Goal: Complete application form

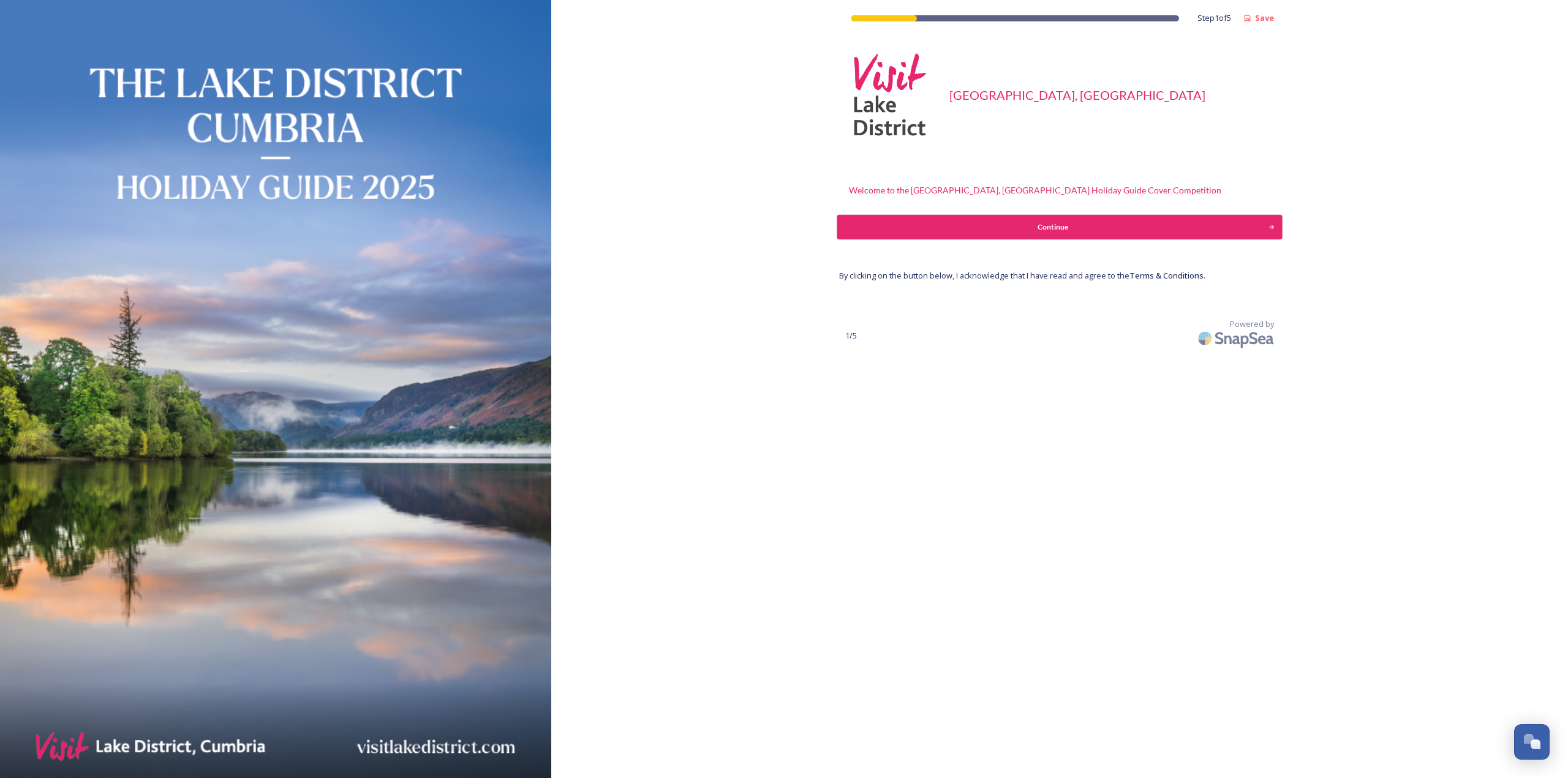
click at [928, 230] on div "Continue" at bounding box center [1052, 227] width 418 height 11
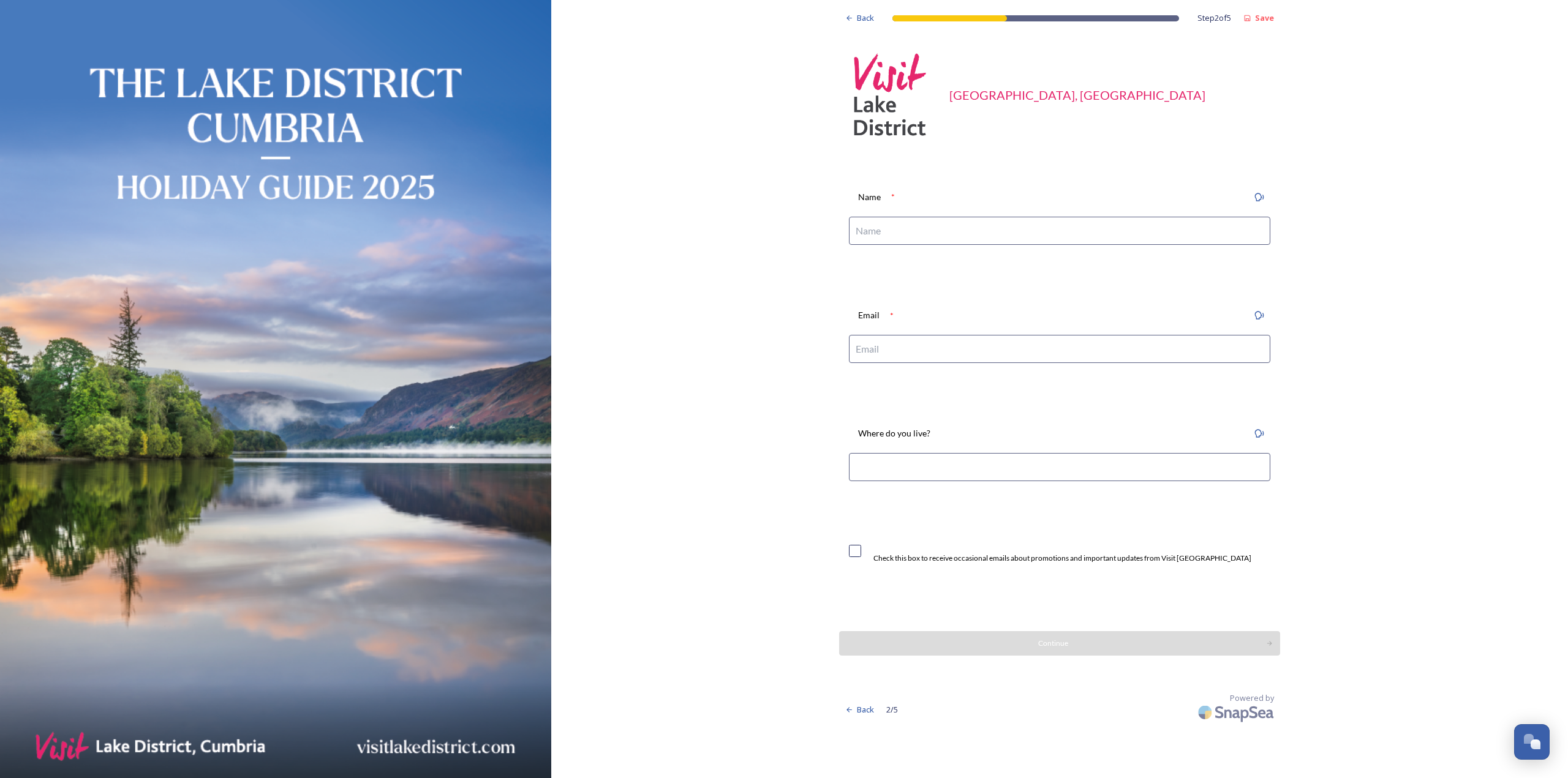
click at [872, 222] on input at bounding box center [1060, 231] width 421 height 28
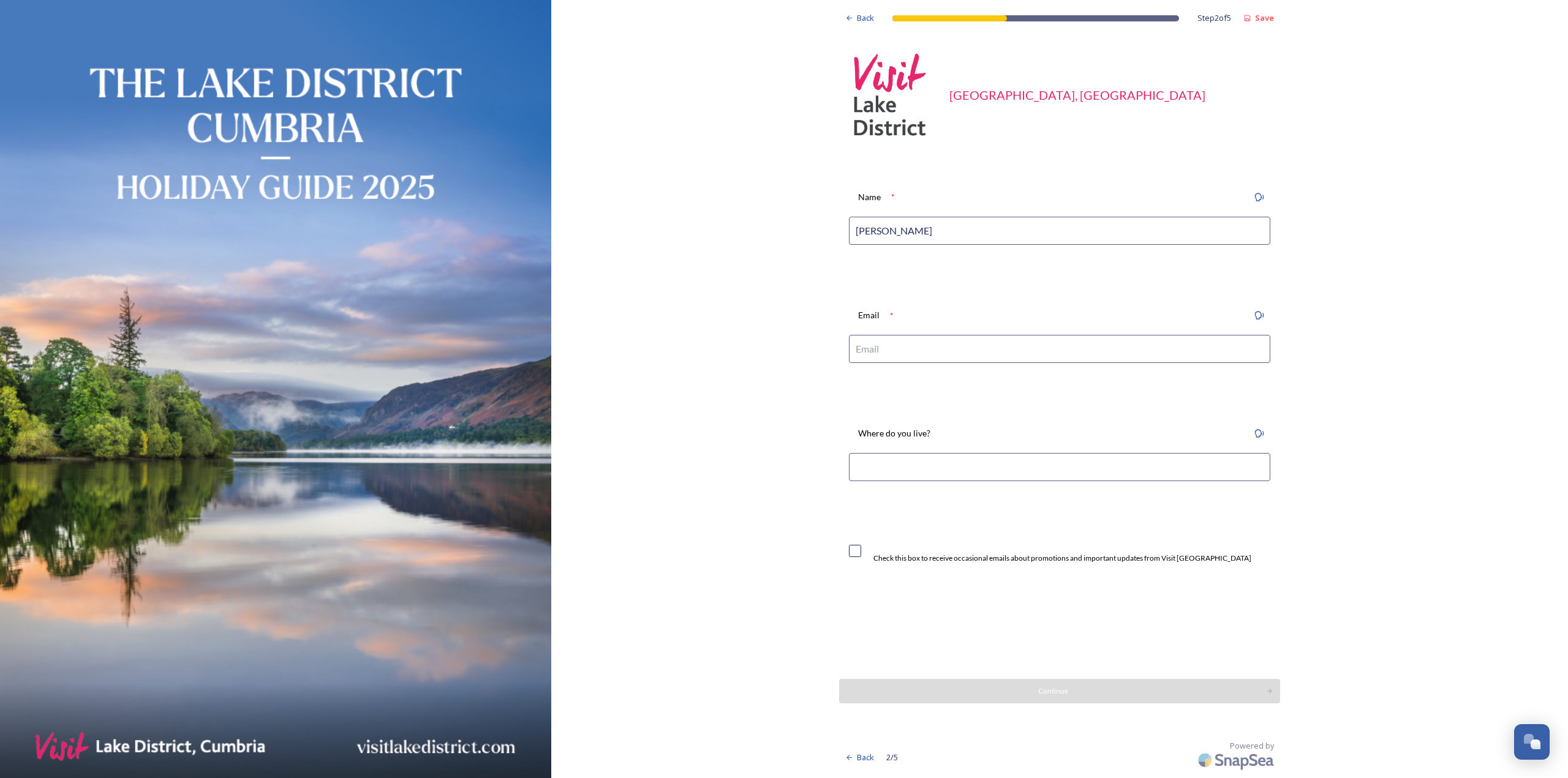
type input "[PERSON_NAME]"
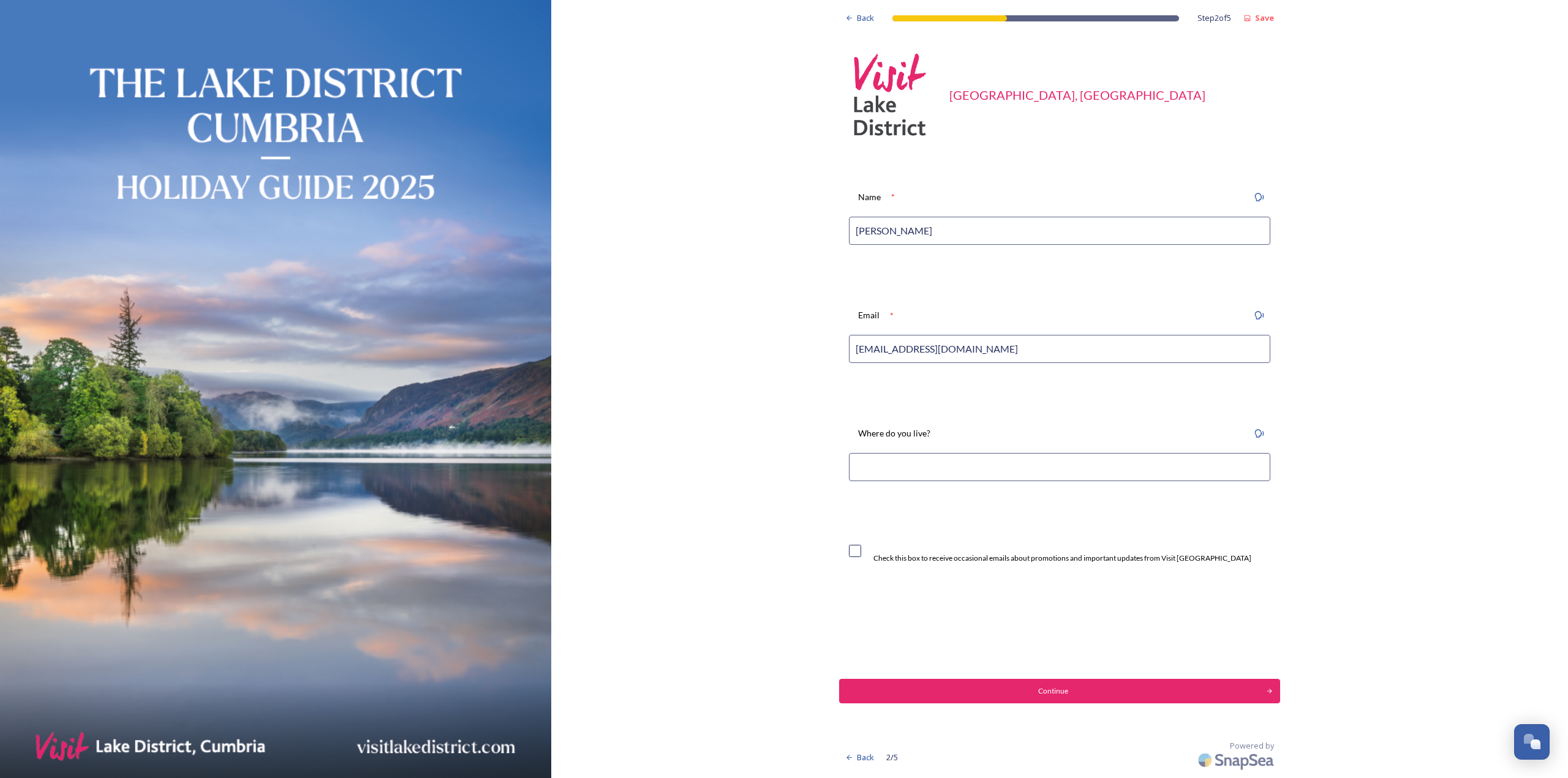
type input "[EMAIL_ADDRESS][DOMAIN_NAME]"
type input "Hawkshead, [GEOGRAPHIC_DATA]."
click at [1004, 688] on div "Continue" at bounding box center [1052, 692] width 418 height 11
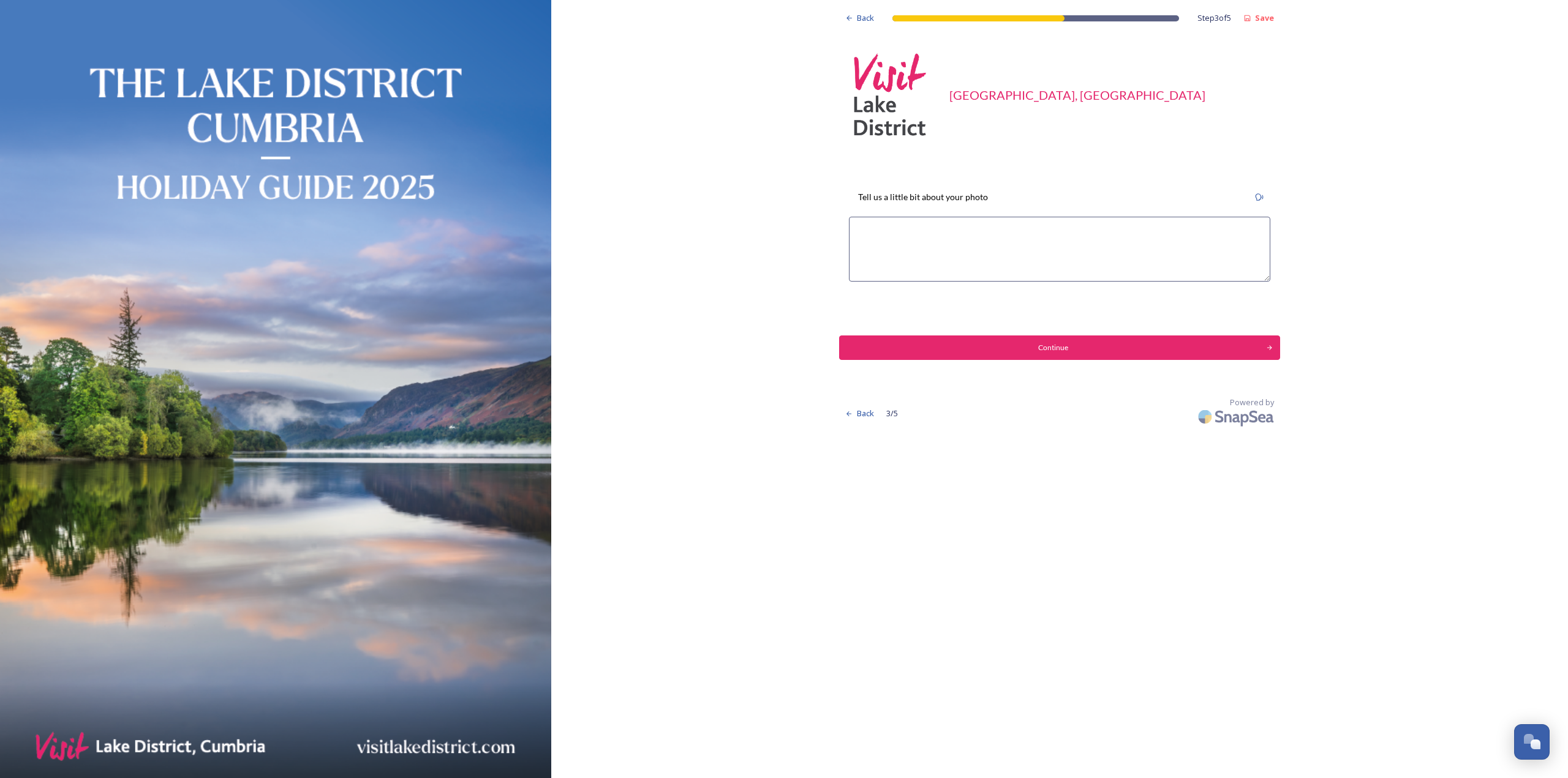
click at [979, 254] on textarea at bounding box center [1060, 249] width 421 height 65
click at [1104, 241] on textarea "This image was shot on a spectacular day walking over and around the Helvellyn …" at bounding box center [1060, 249] width 421 height 65
click at [1161, 239] on textarea "This image was shot on a spectacular day walking over and around the Helvellyn …" at bounding box center [1060, 249] width 421 height 65
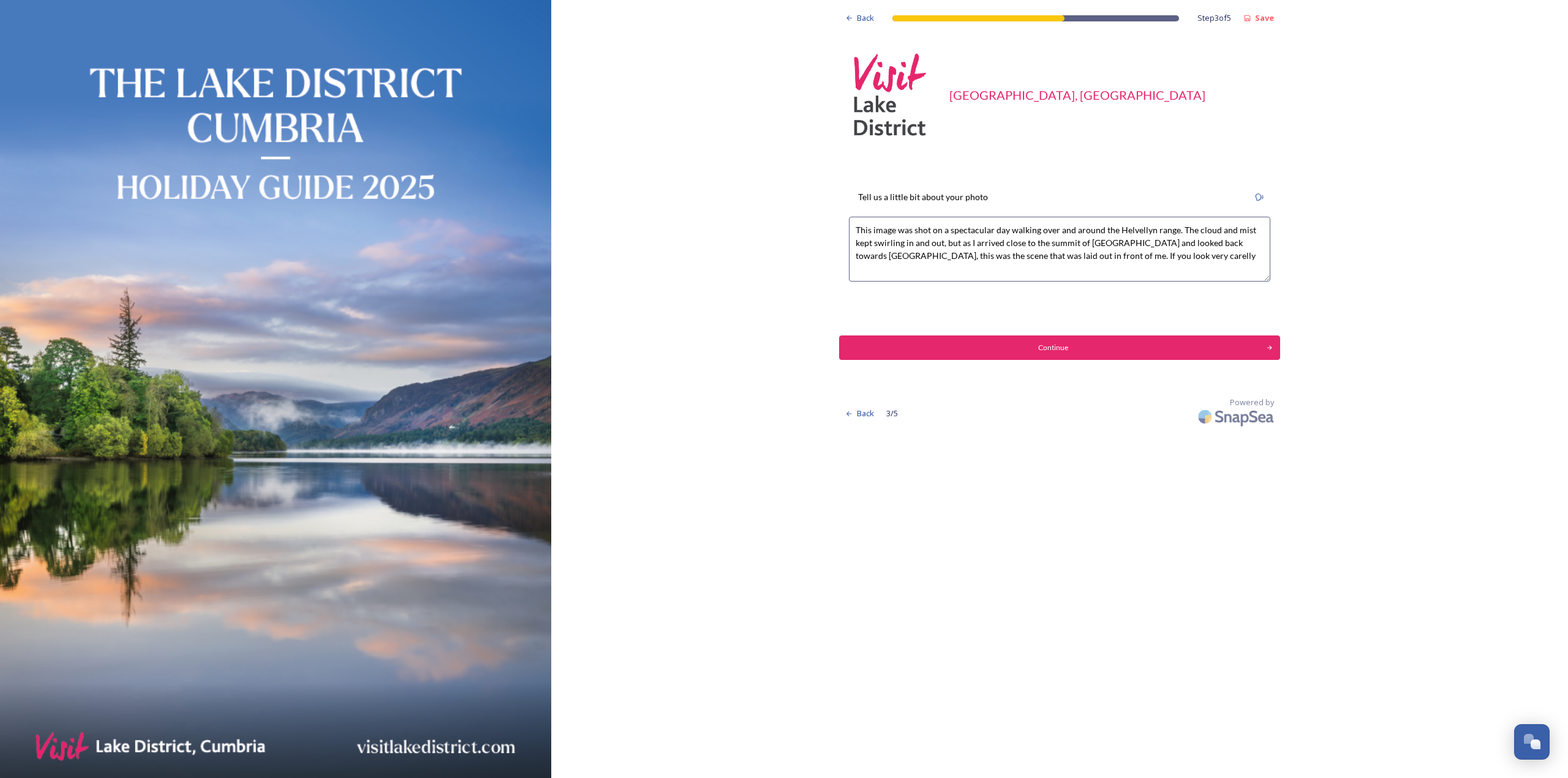
click at [1134, 242] on textarea "This image was shot on a spectacular day walking over and around the Helvellyn …" at bounding box center [1060, 249] width 421 height 65
drag, startPoint x: 878, startPoint y: 255, endPoint x: 1229, endPoint y: 277, distance: 351.7
click at [1228, 275] on textarea "This image was shot on a spectacular day walking over and around the Helvellyn …" at bounding box center [1060, 249] width 421 height 65
drag, startPoint x: 941, startPoint y: 243, endPoint x: 992, endPoint y: 245, distance: 51.0
click at [946, 243] on textarea "This image was shot on a spectacular day walking over and around the Helvellyn …" at bounding box center [1060, 249] width 421 height 65
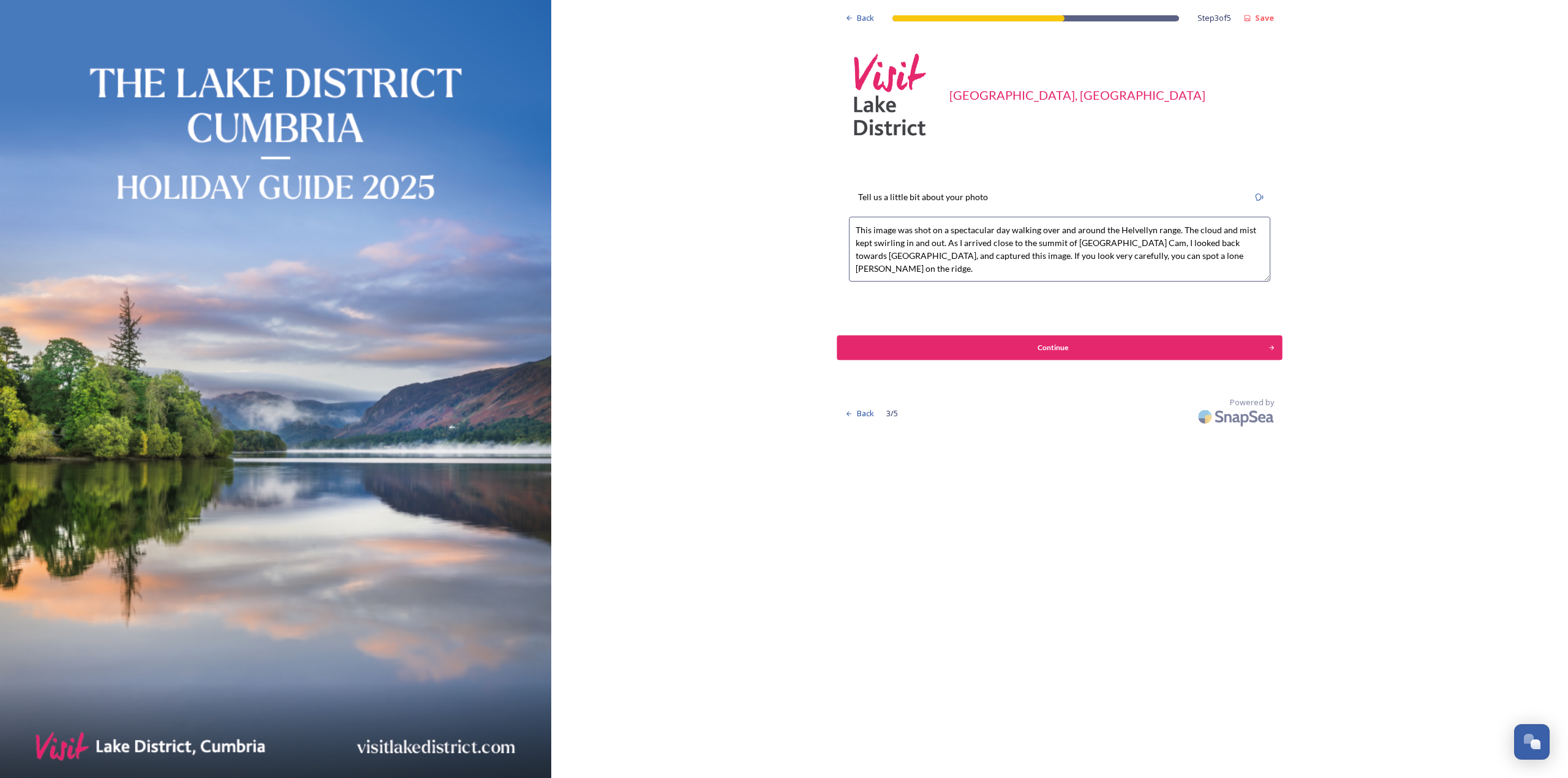
type textarea "This image was shot on a spectacular day walking over and around the Helvellyn …"
click at [1029, 341] on button "Continue" at bounding box center [1059, 347] width 445 height 24
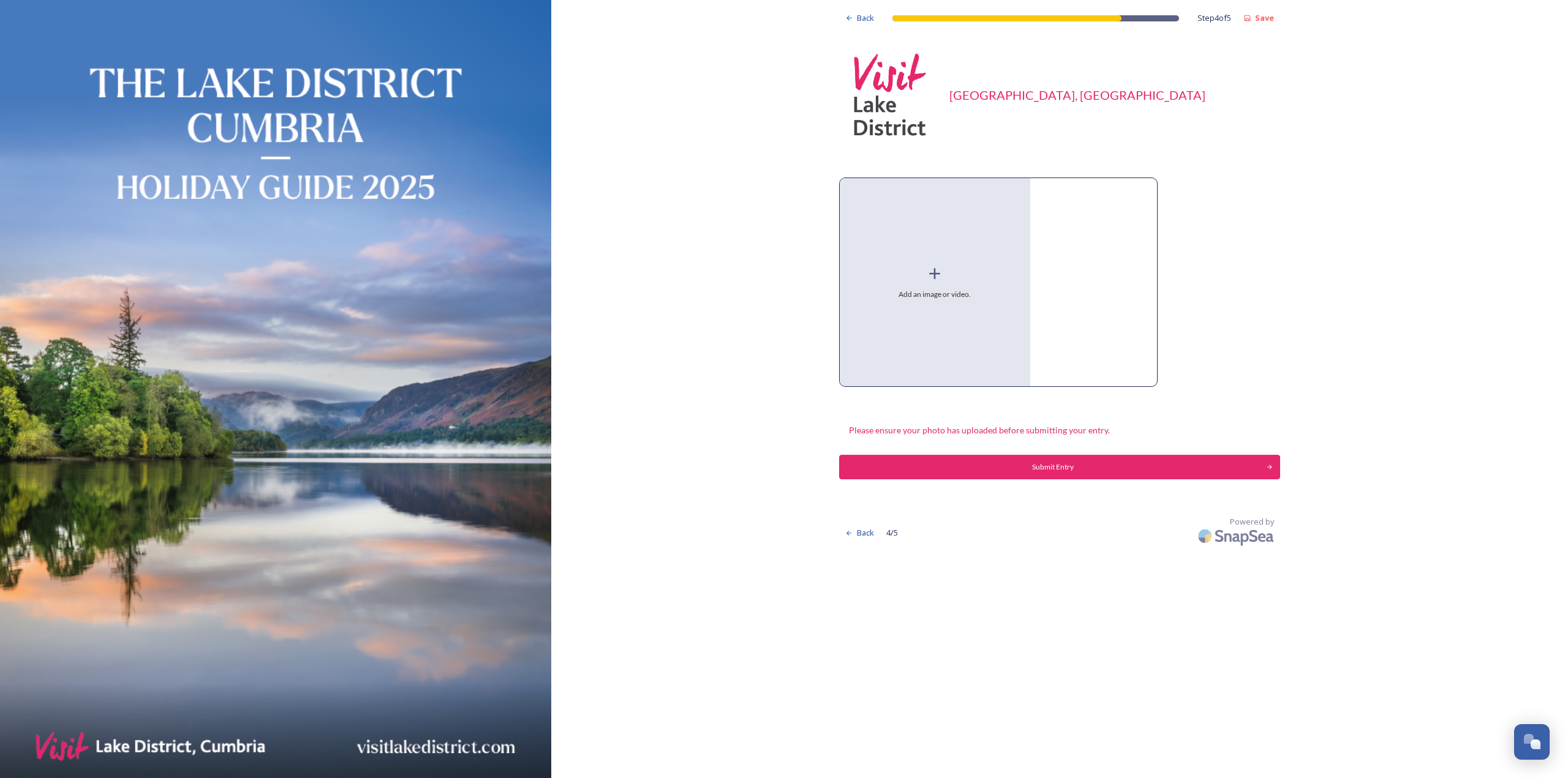
click at [950, 265] on div "Add an image or video." at bounding box center [935, 282] width 190 height 208
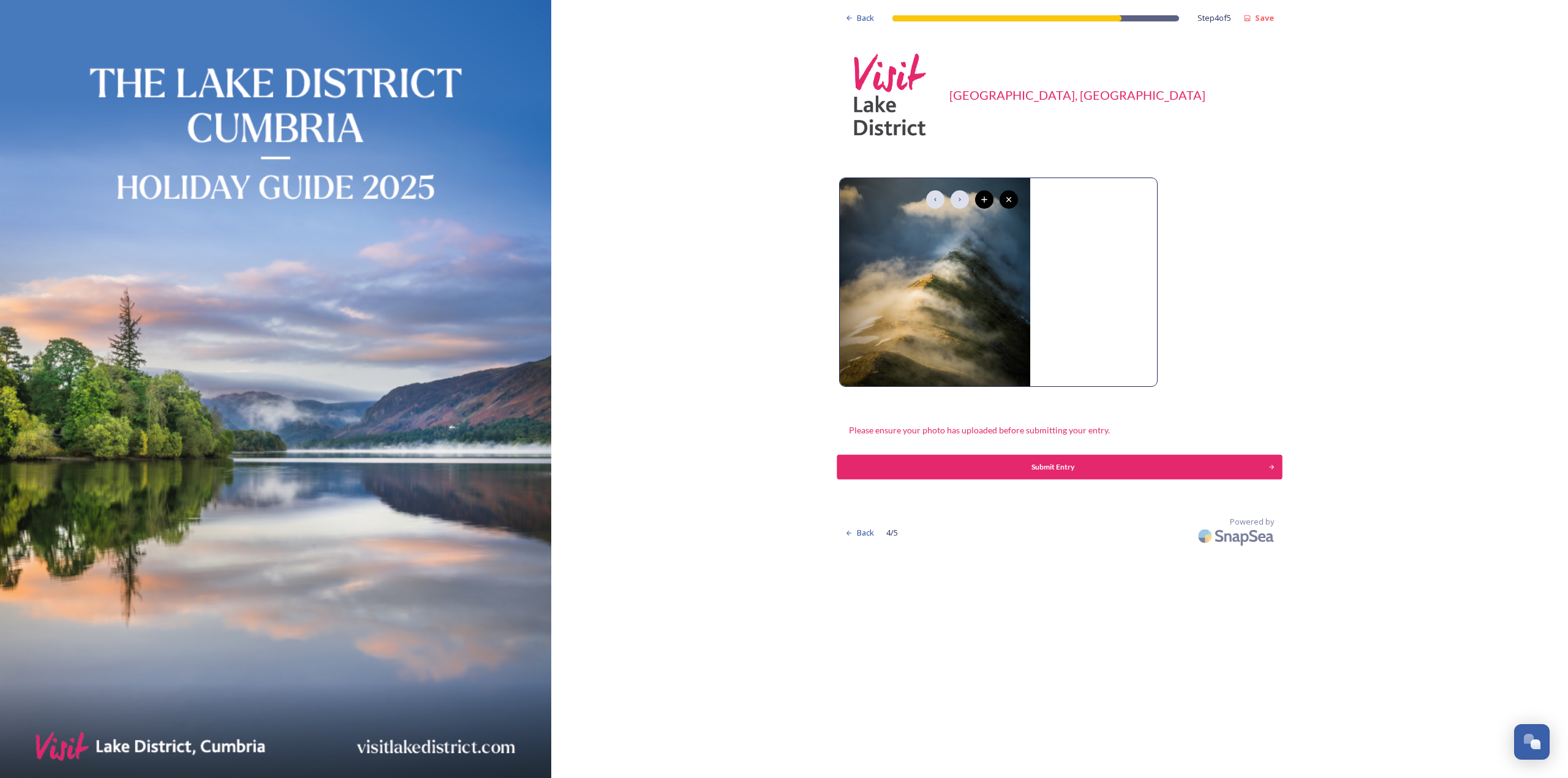
click at [1015, 462] on div "Submit Entry" at bounding box center [1052, 467] width 418 height 11
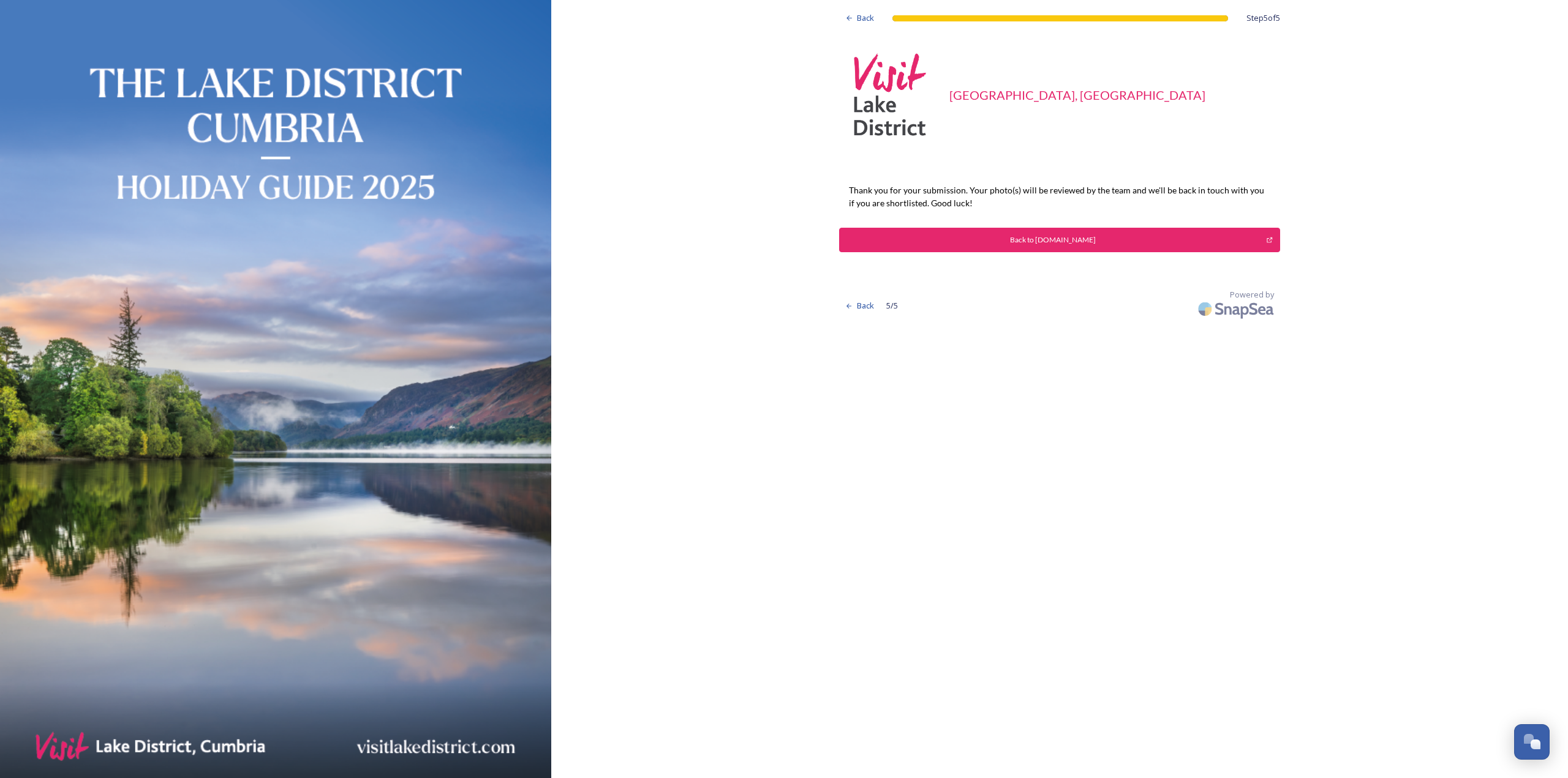
click at [991, 235] on div "Back to [DOMAIN_NAME]" at bounding box center [1053, 240] width 414 height 11
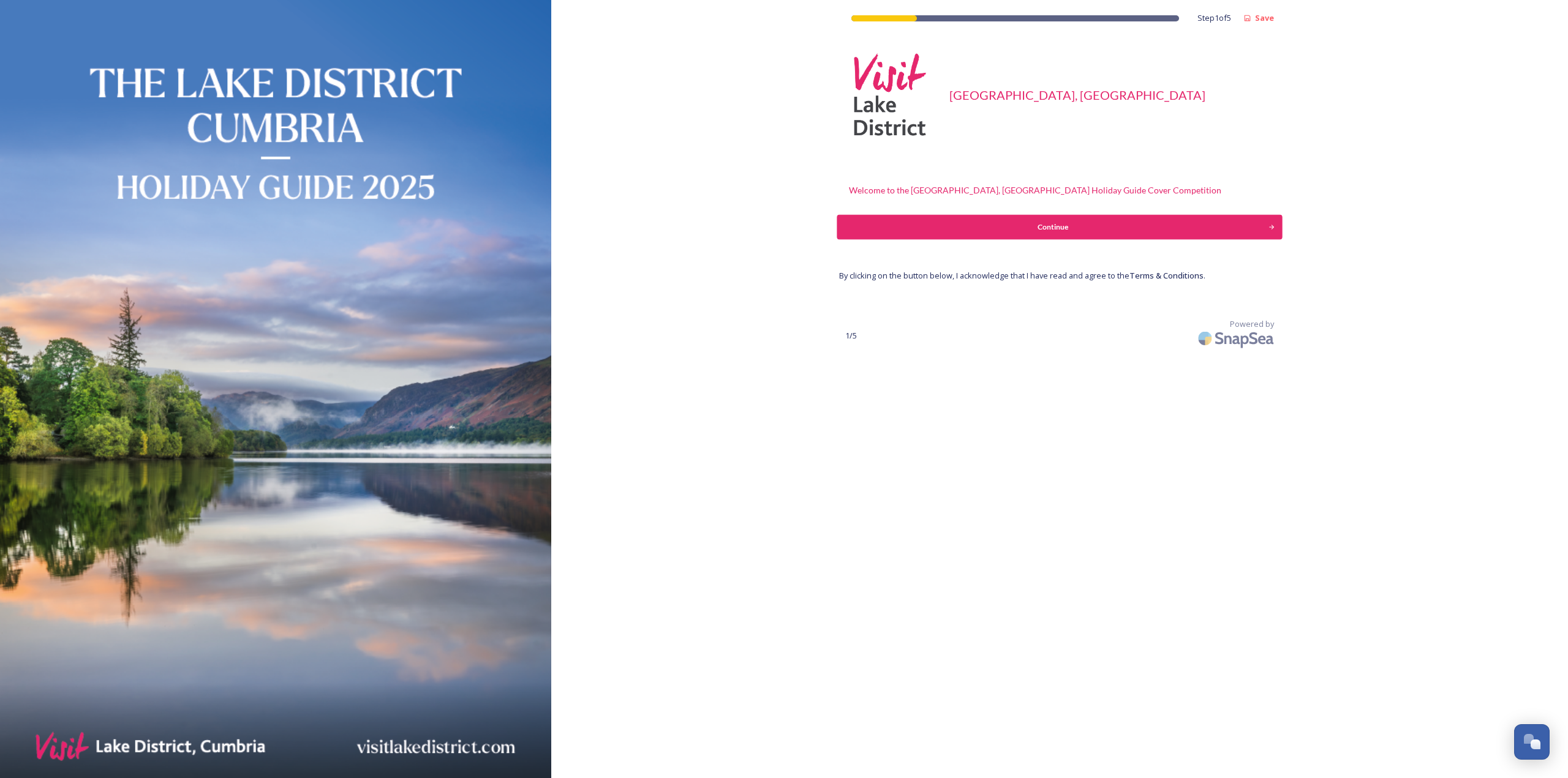
click at [1034, 222] on div "Continue" at bounding box center [1052, 227] width 418 height 11
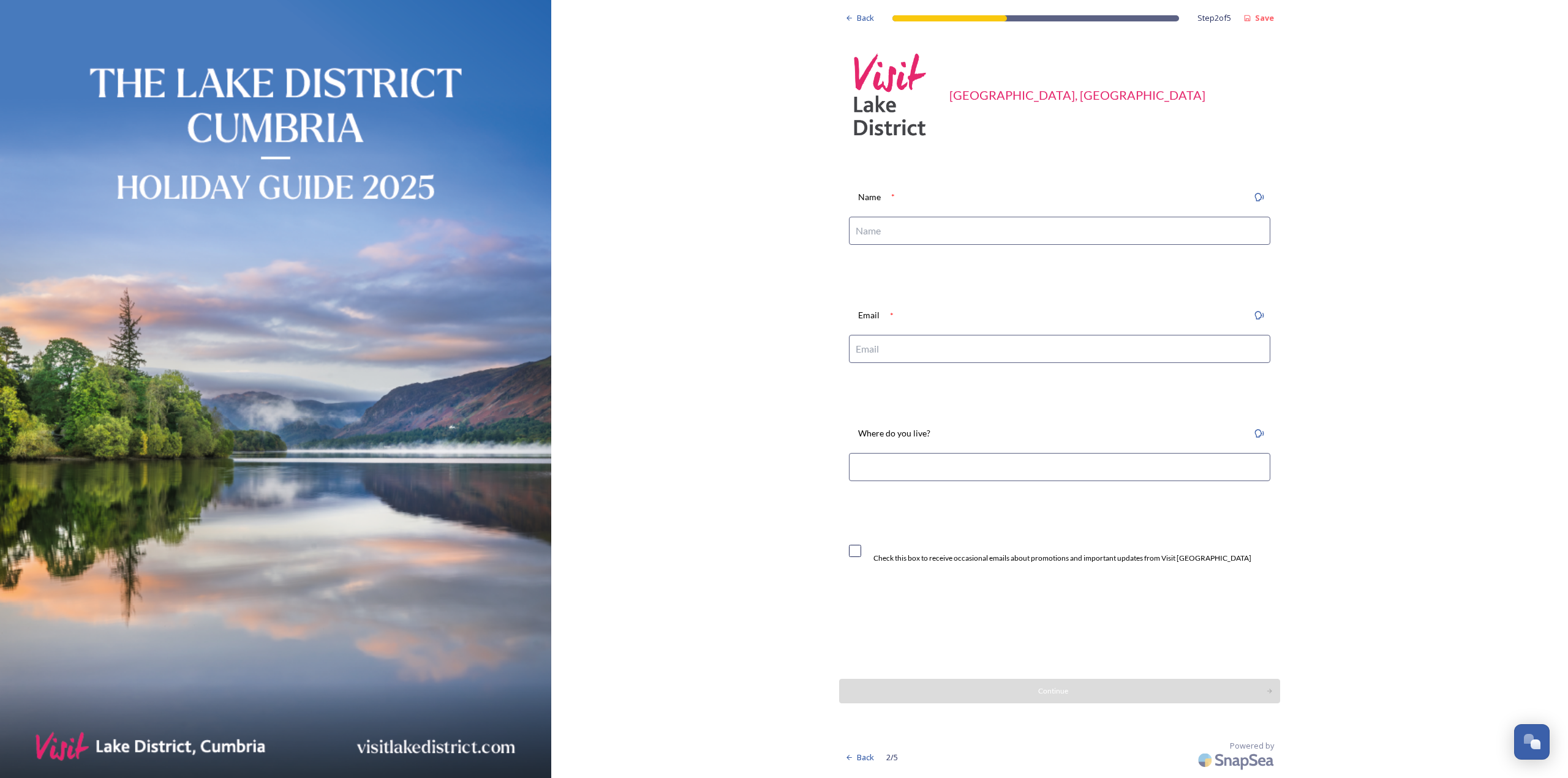
click at [1011, 225] on input at bounding box center [1060, 231] width 421 height 28
type input "David Rippin"
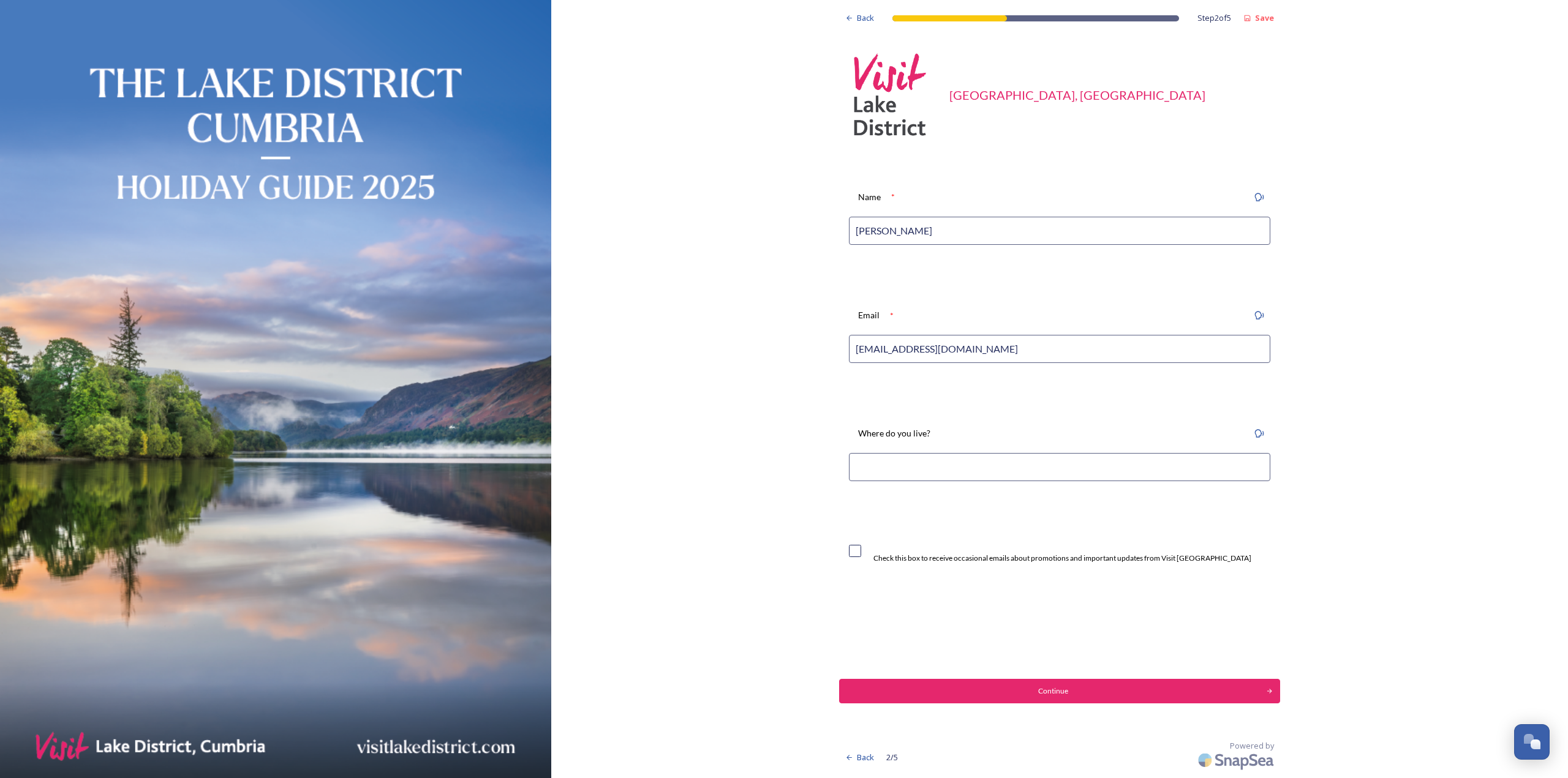
type input "dmrippin@gmail.com"
type input "A"
type input "Hawkshead, Cumbria"
click at [930, 684] on button "Continue" at bounding box center [1059, 691] width 445 height 24
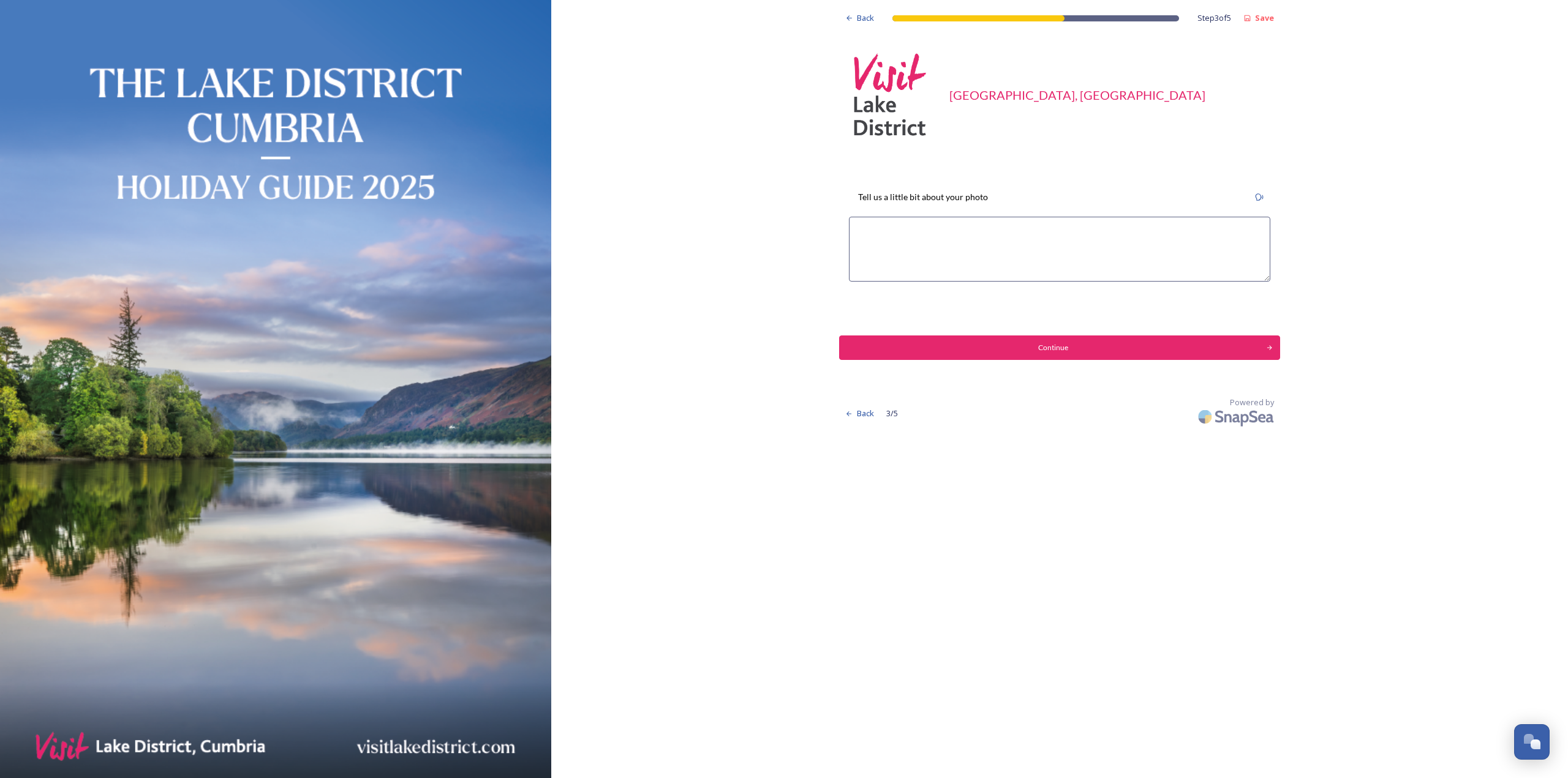
click at [924, 231] on textarea at bounding box center [1060, 249] width 421 height 65
drag, startPoint x: 920, startPoint y: 255, endPoint x: 1003, endPoint y: 257, distance: 83.0
click at [1009, 255] on textarea "I often climb Latterbarrow from my home each morning before work. On this occas…" at bounding box center [1060, 249] width 421 height 65
type textarea "I often climb Latterbarrow from my home each morning before work. On this occas…"
click at [869, 347] on div "Continue" at bounding box center [1052, 348] width 418 height 11
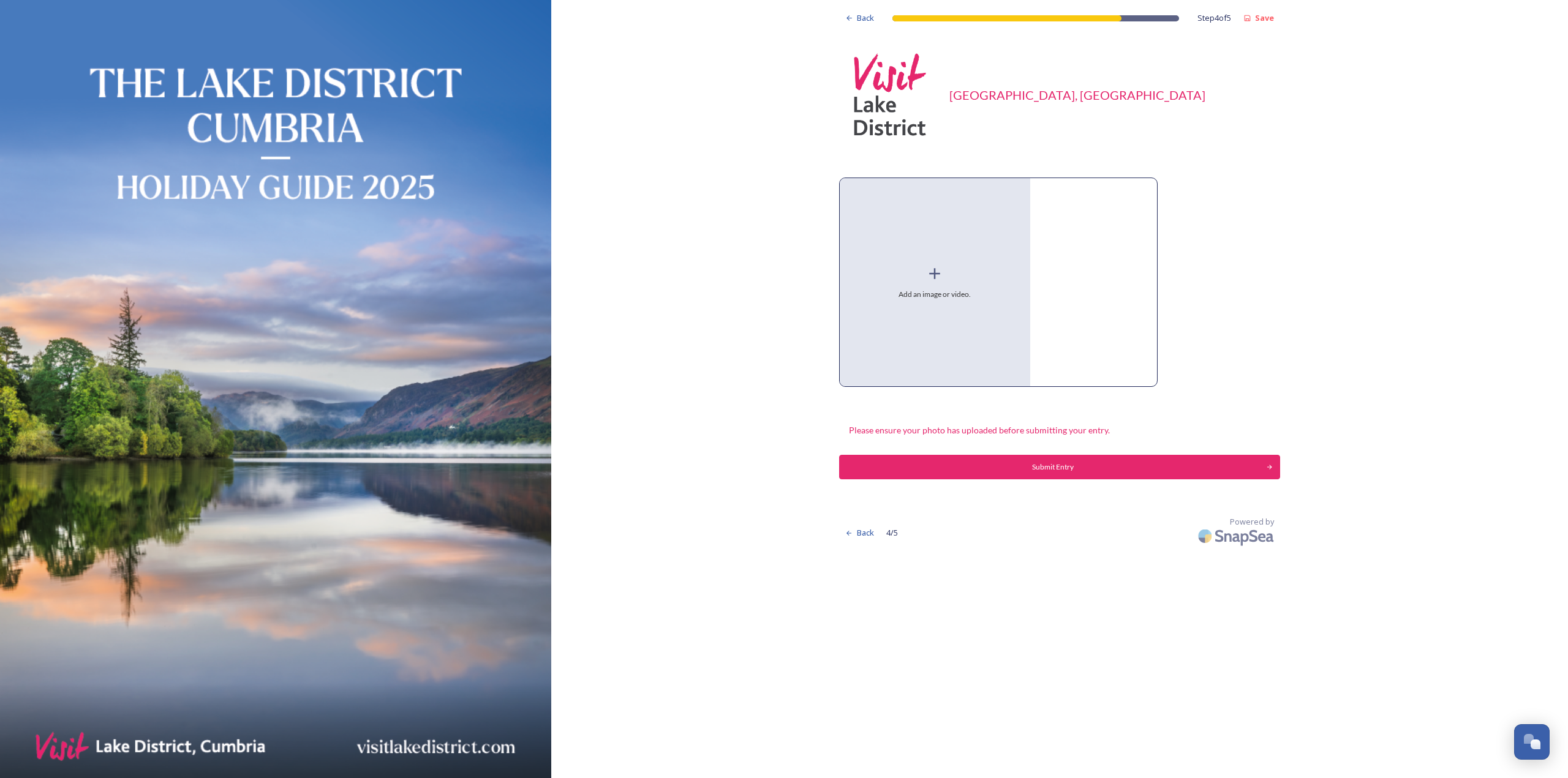
click at [935, 257] on div "Add an image or video." at bounding box center [935, 282] width 190 height 208
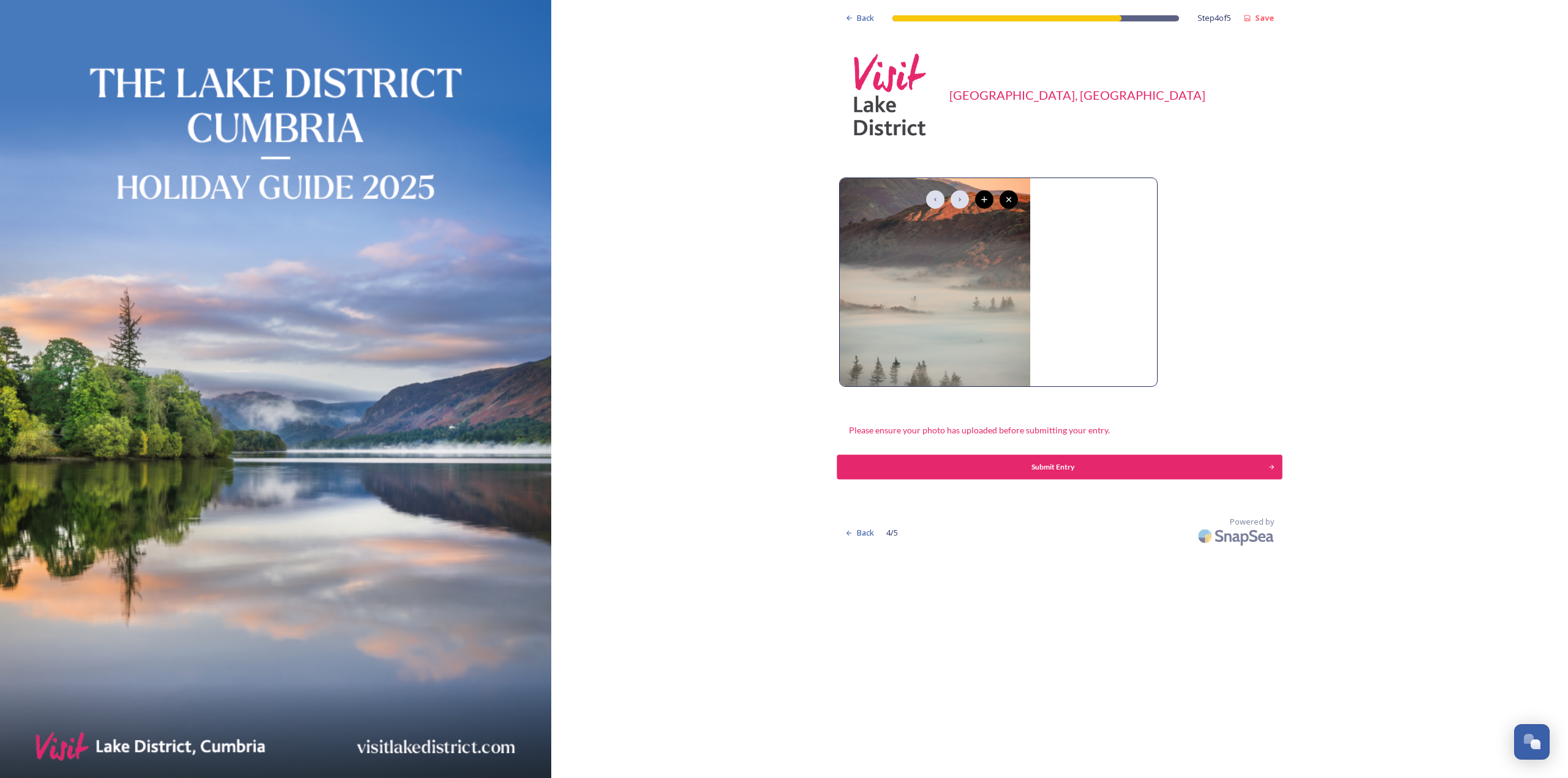
click at [979, 462] on div "Submit Entry" at bounding box center [1052, 467] width 418 height 11
